Goal: Find contact information: Find contact information

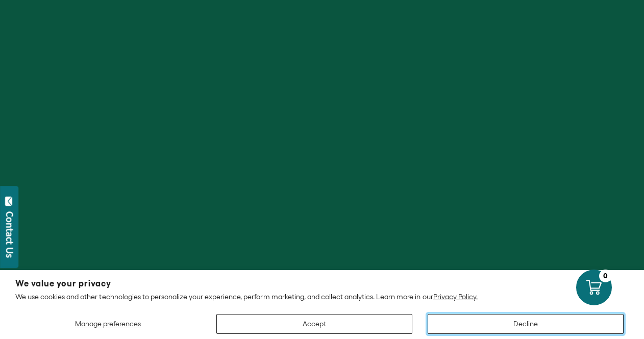
click at [508, 321] on button "Decline" at bounding box center [526, 324] width 196 height 20
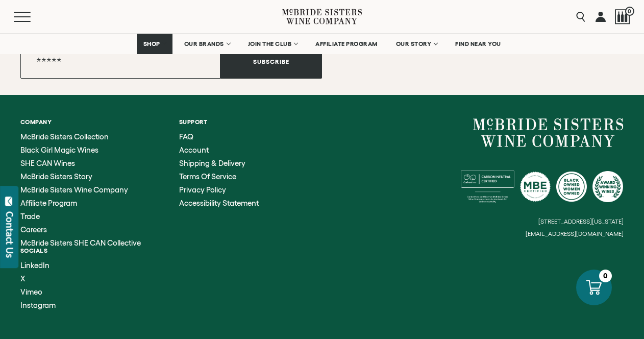
scroll to position [4150, 0]
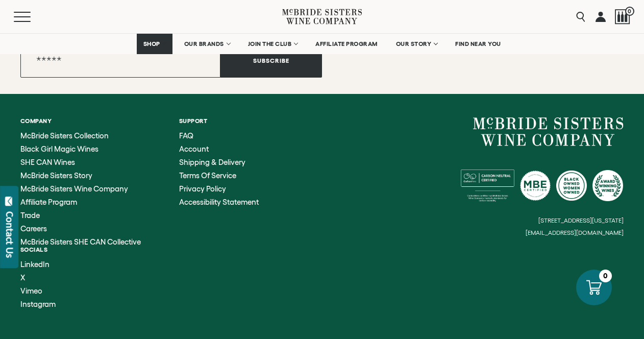
drag, startPoint x: 560, startPoint y: 207, endPoint x: 553, endPoint y: 209, distance: 6.8
click at [553, 217] on small "[STREET_ADDRESS][US_STATE]" at bounding box center [581, 220] width 85 height 7
drag, startPoint x: 528, startPoint y: 205, endPoint x: 541, endPoint y: 206, distance: 12.8
click at [541, 217] on small "[STREET_ADDRESS][US_STATE]" at bounding box center [581, 220] width 85 height 7
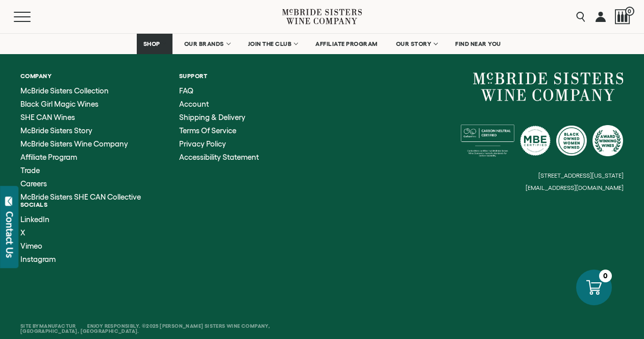
scroll to position [4201, 0]
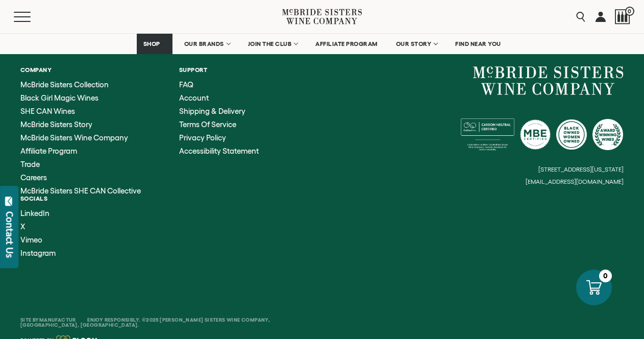
drag, startPoint x: 532, startPoint y: 155, endPoint x: 545, endPoint y: 155, distance: 13.3
click at [545, 166] on small "[STREET_ADDRESS][US_STATE]" at bounding box center [581, 169] width 85 height 7
